Goal: Task Accomplishment & Management: Use online tool/utility

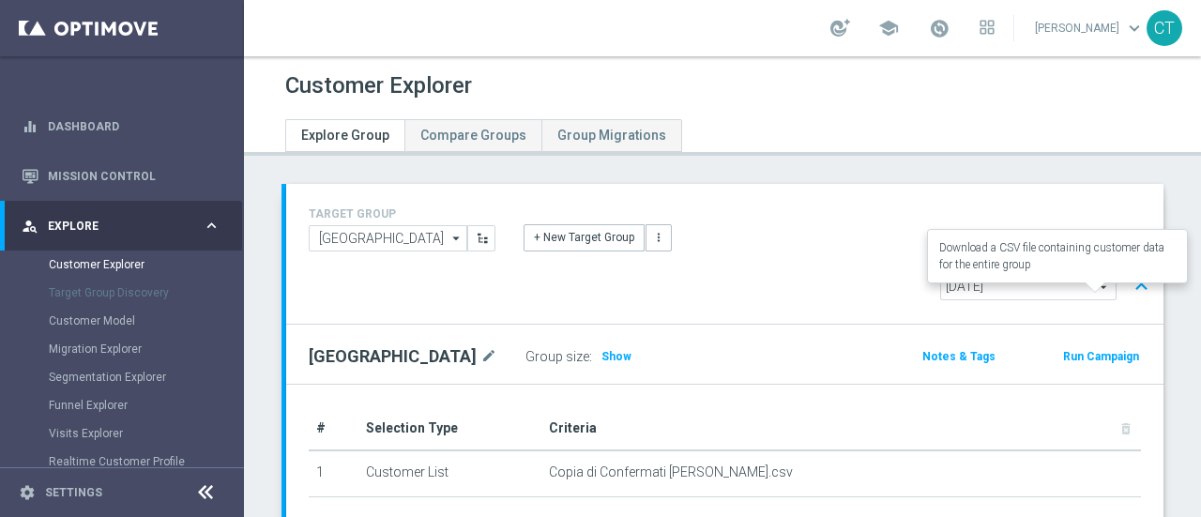
scroll to position [1008, 0]
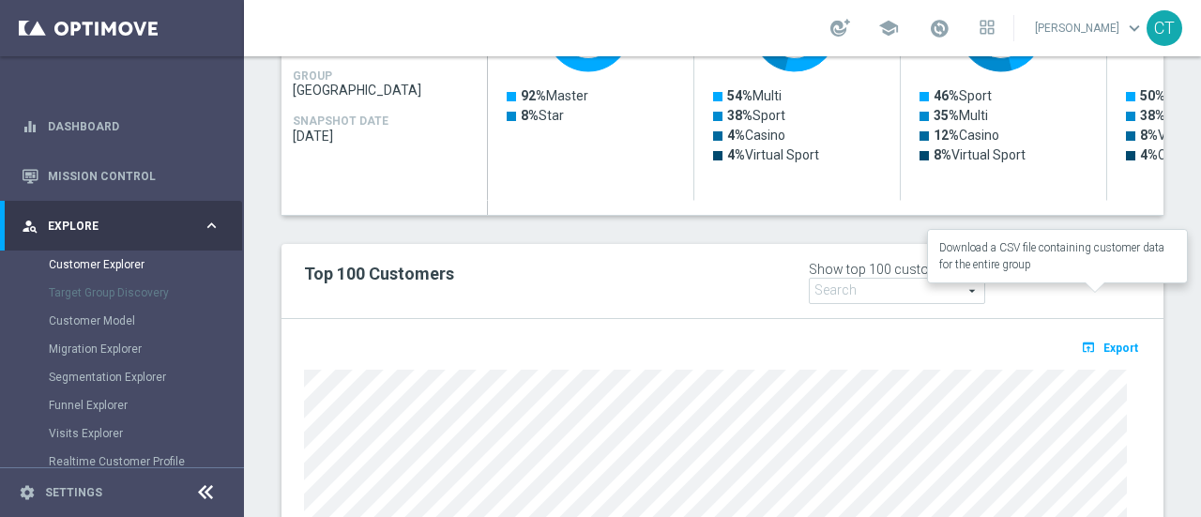
click at [1104, 342] on span "Export" at bounding box center [1121, 348] width 35 height 13
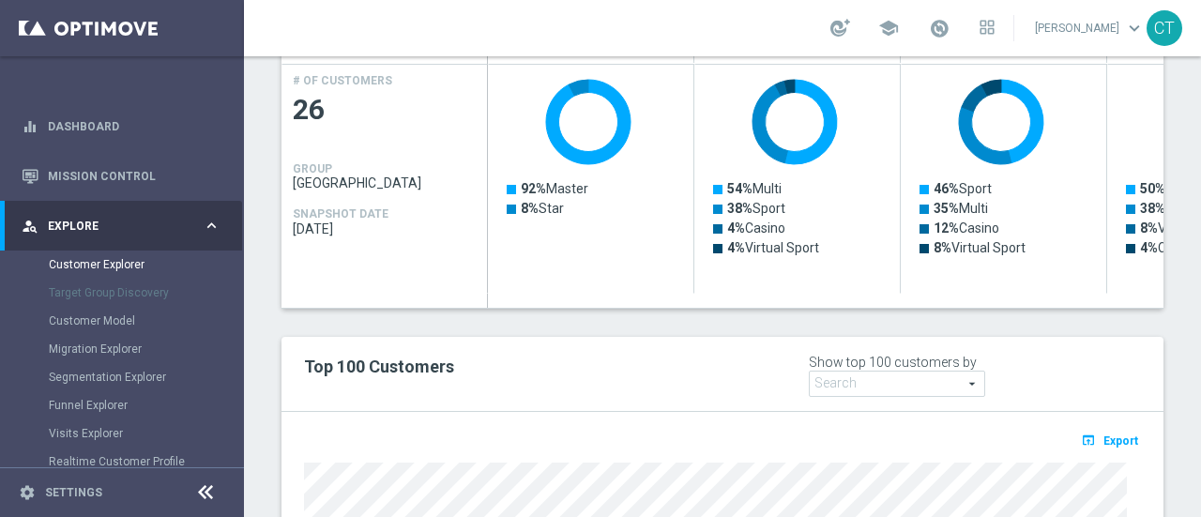
scroll to position [942, 0]
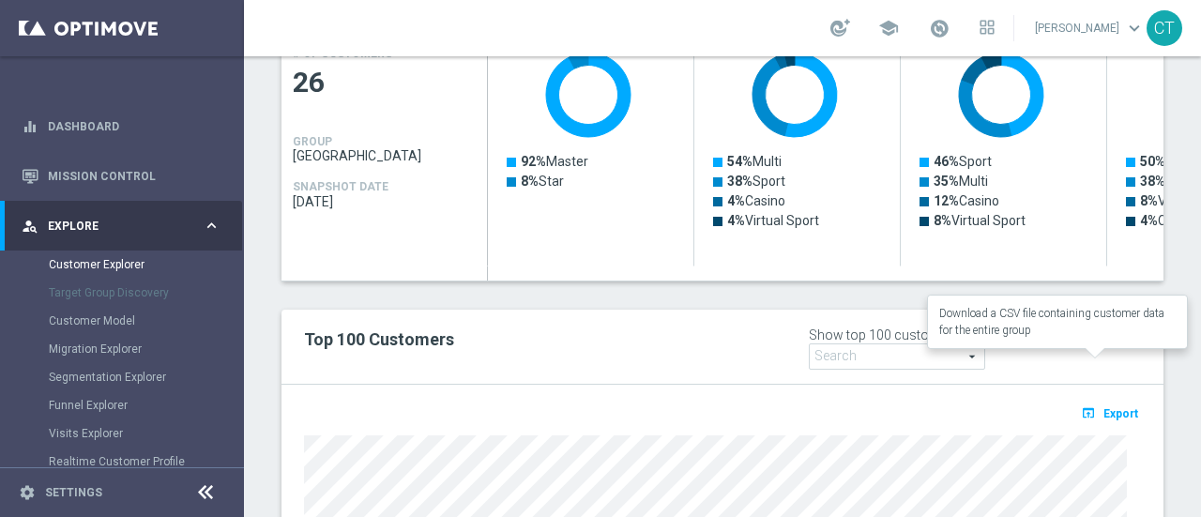
click at [1104, 407] on span "Export" at bounding box center [1121, 413] width 35 height 13
click at [1108, 407] on span "Export" at bounding box center [1121, 413] width 35 height 13
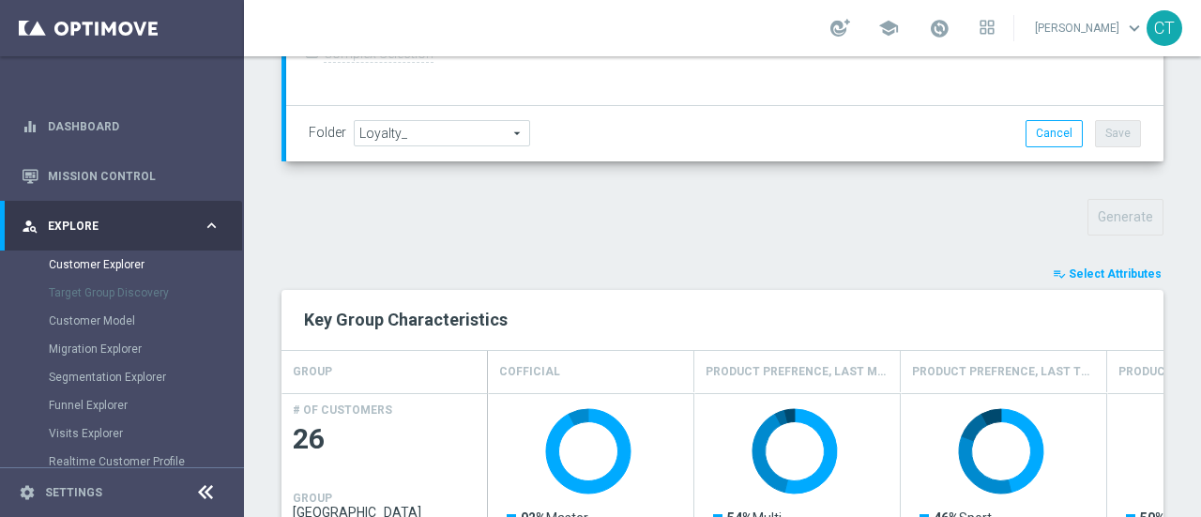
scroll to position [583, 0]
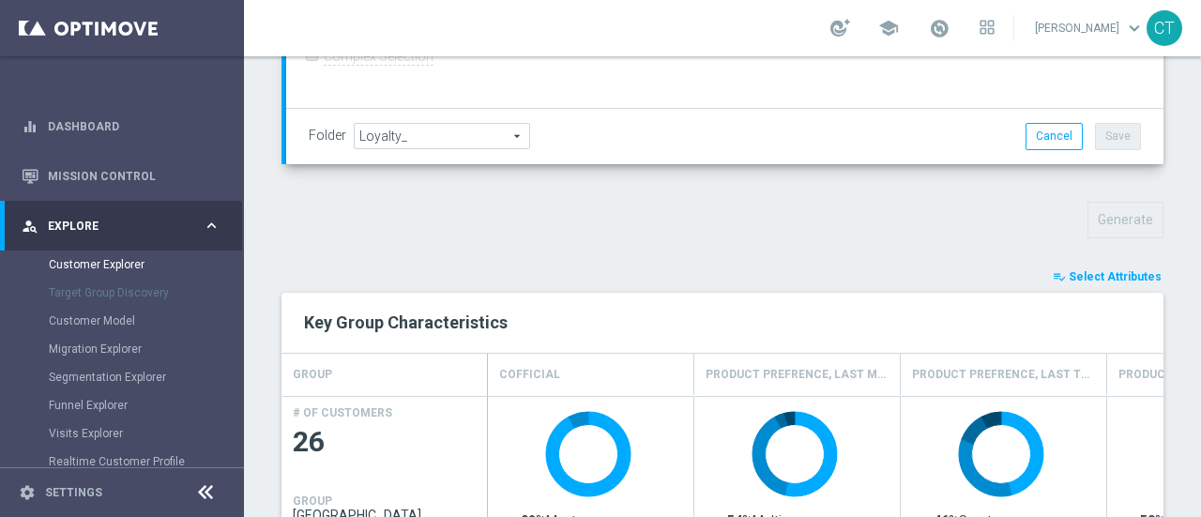
click at [1106, 267] on button "playlist_add_check Select Attributes" at bounding box center [1107, 277] width 113 height 21
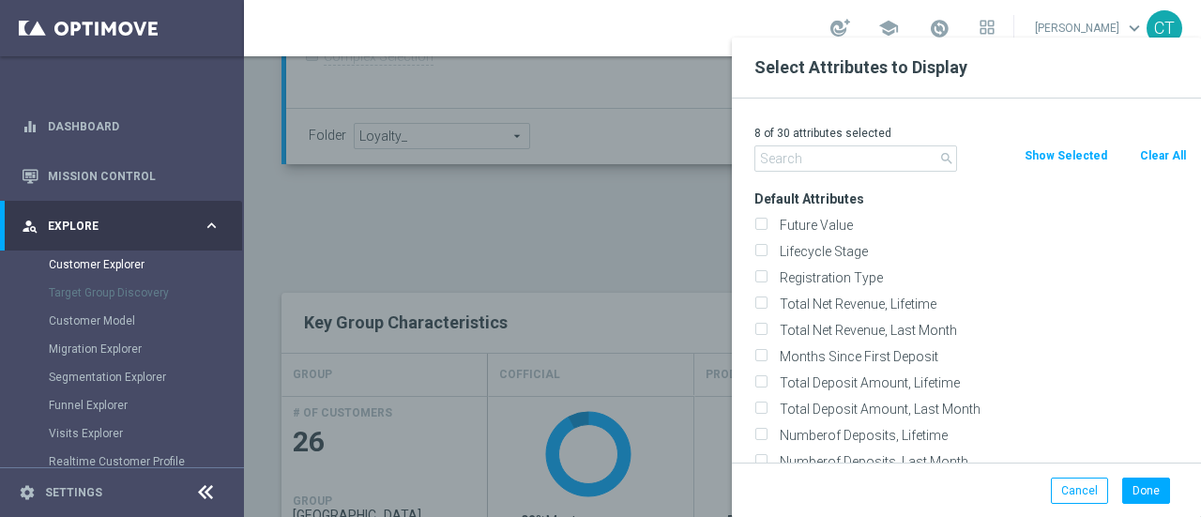
click at [887, 154] on input "text" at bounding box center [856, 158] width 203 height 26
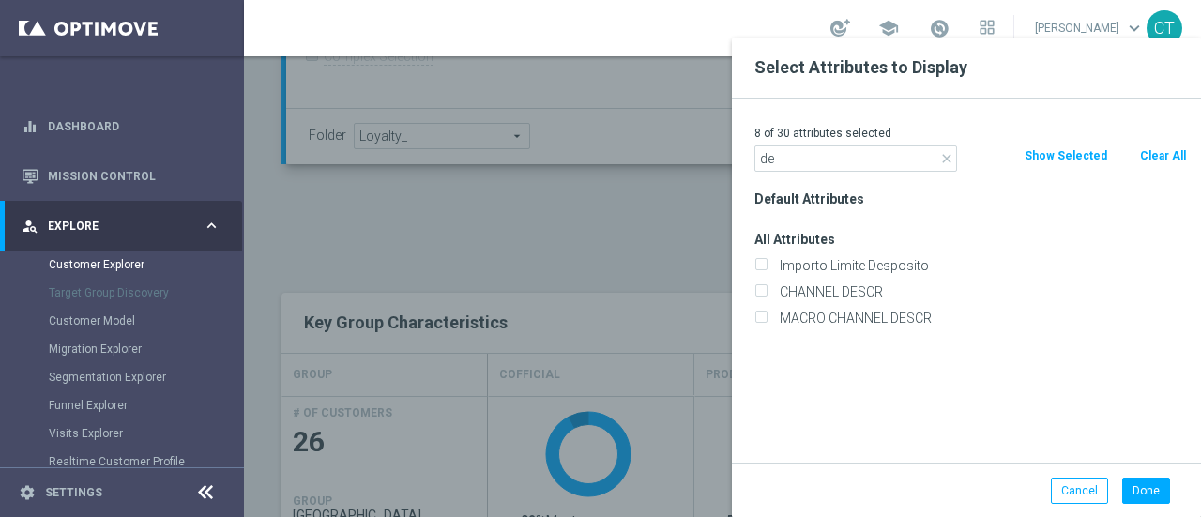
type input "d"
